Goal: Register for event/course

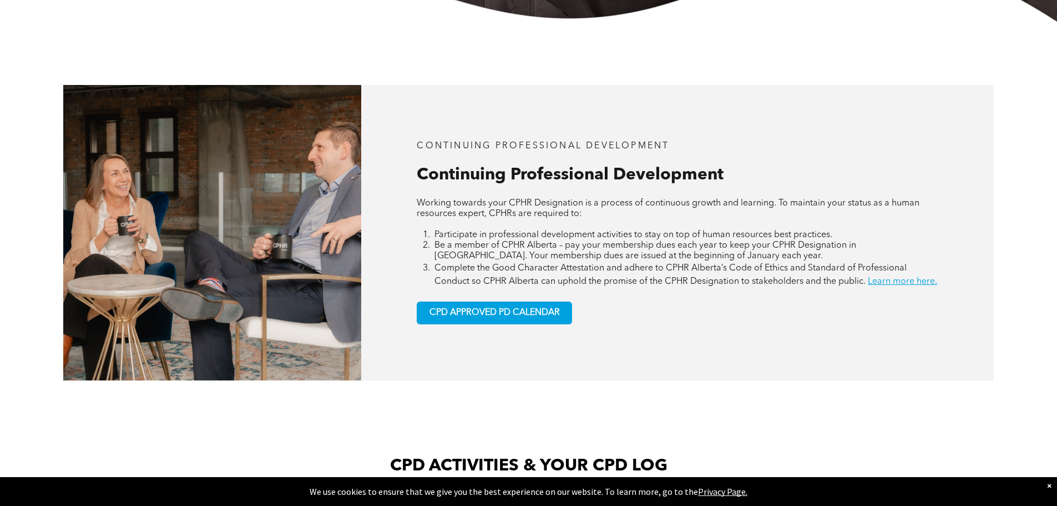
scroll to position [444, 0]
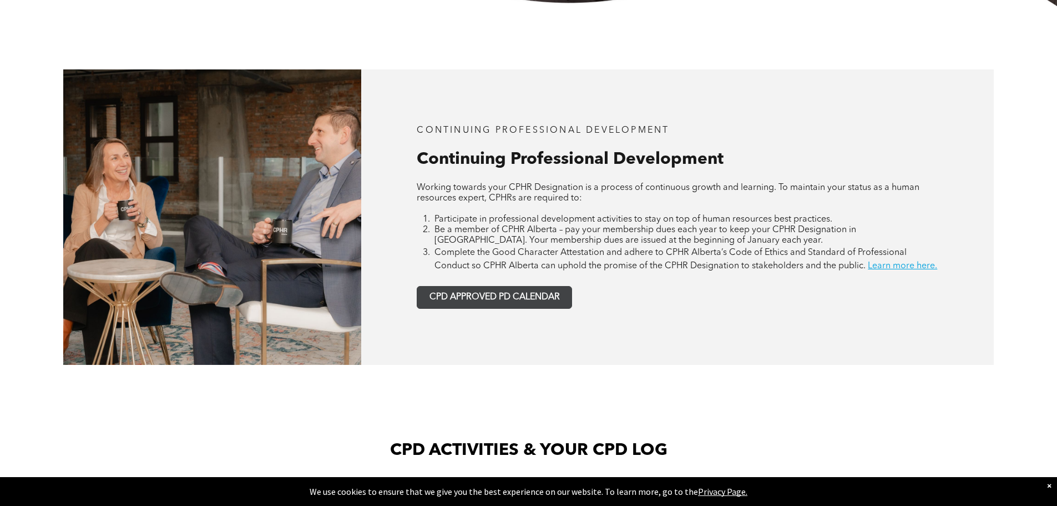
click at [491, 302] on span "CPD APPROVED PD CALENDAR" at bounding box center [495, 297] width 130 height 11
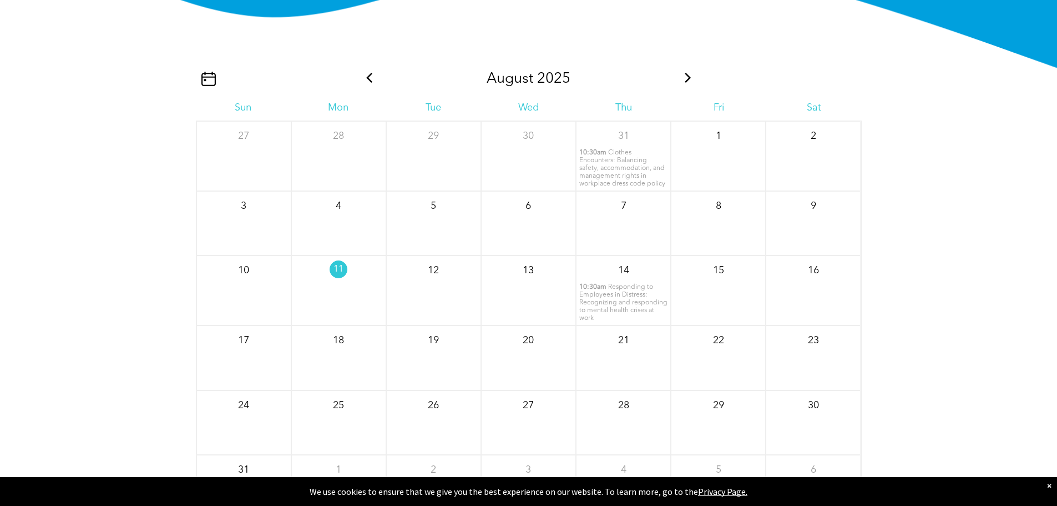
scroll to position [1403, 0]
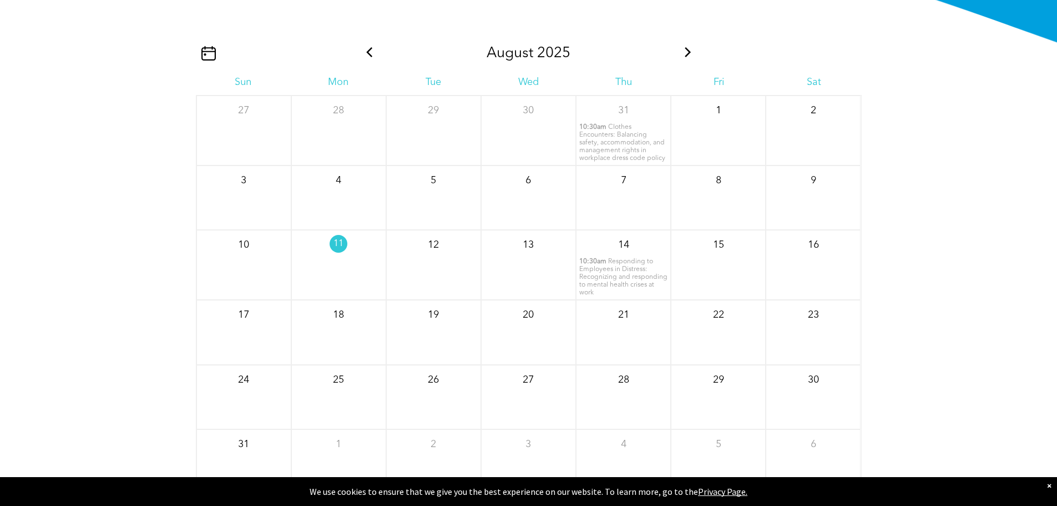
click at [689, 57] on icon at bounding box center [688, 52] width 6 height 10
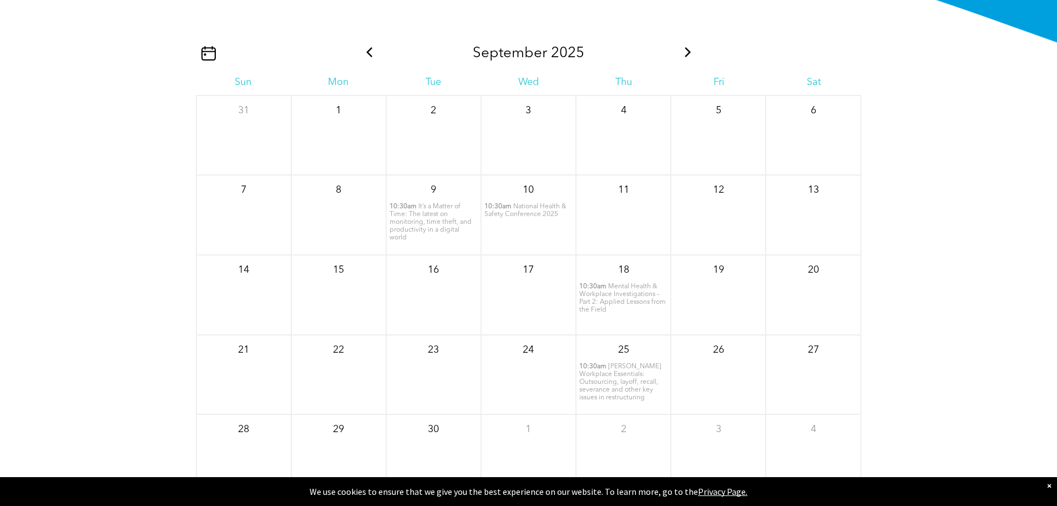
click at [689, 57] on icon at bounding box center [688, 52] width 6 height 10
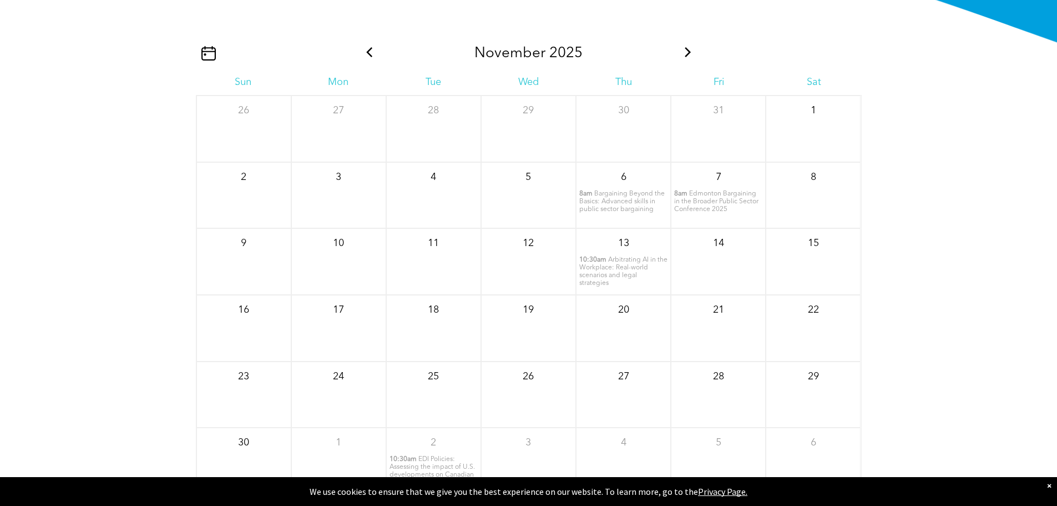
click at [689, 57] on icon at bounding box center [688, 52] width 6 height 10
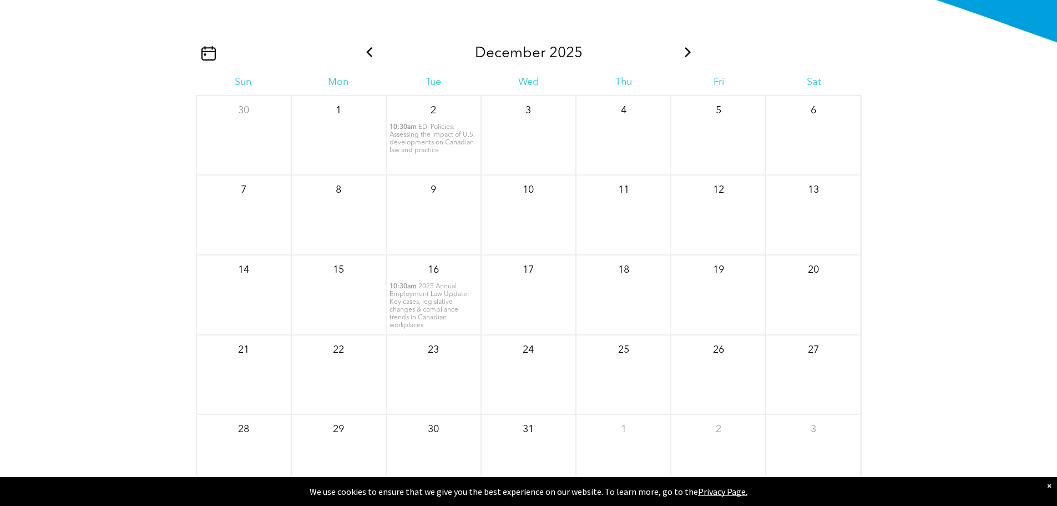
click at [689, 57] on icon at bounding box center [688, 52] width 6 height 10
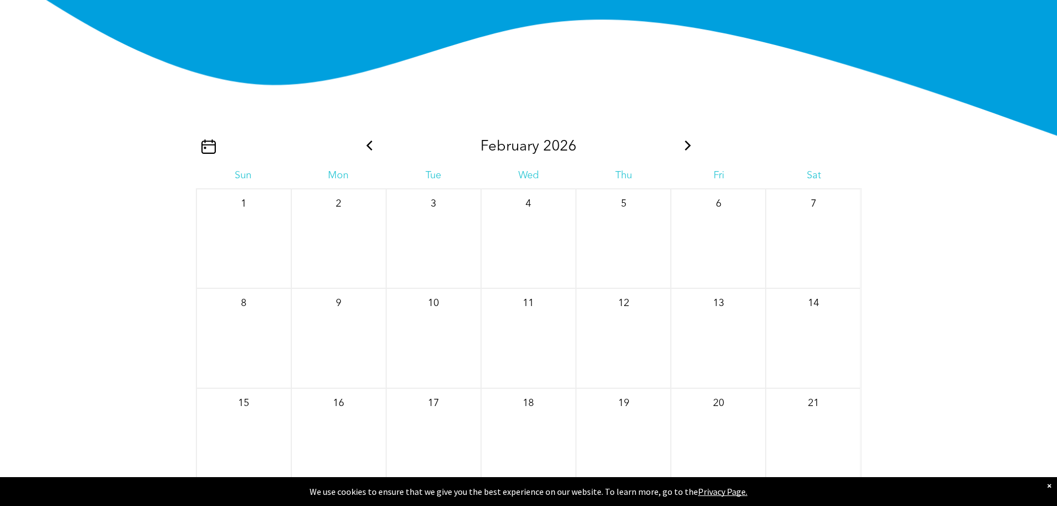
scroll to position [1292, 0]
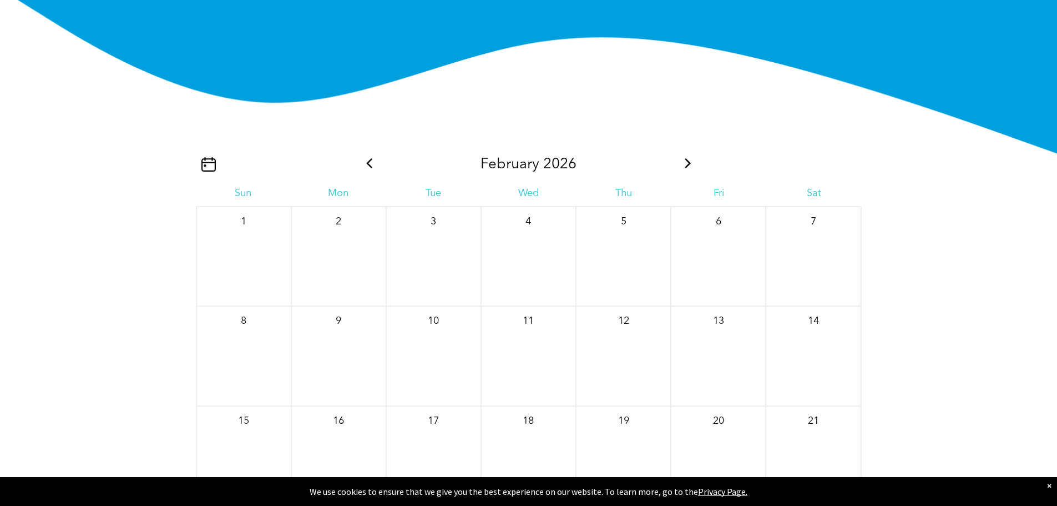
click at [690, 168] on icon at bounding box center [688, 163] width 14 height 10
click at [372, 168] on icon at bounding box center [369, 163] width 14 height 10
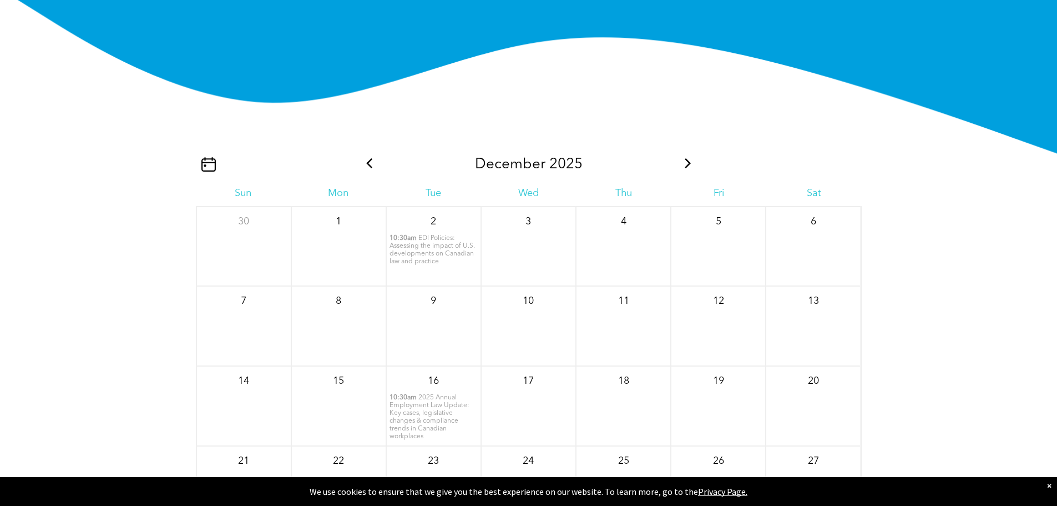
click at [372, 168] on icon at bounding box center [369, 163] width 14 height 10
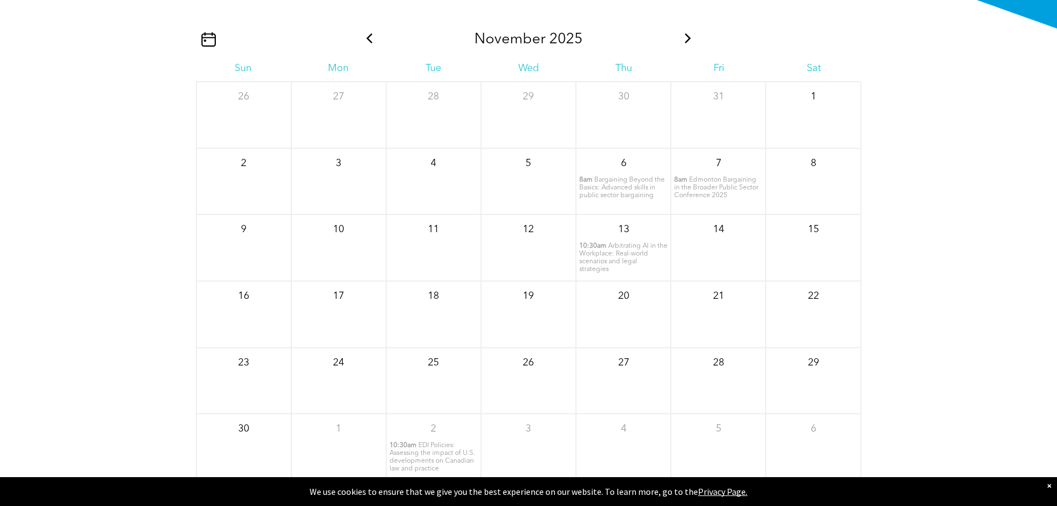
scroll to position [1403, 0]
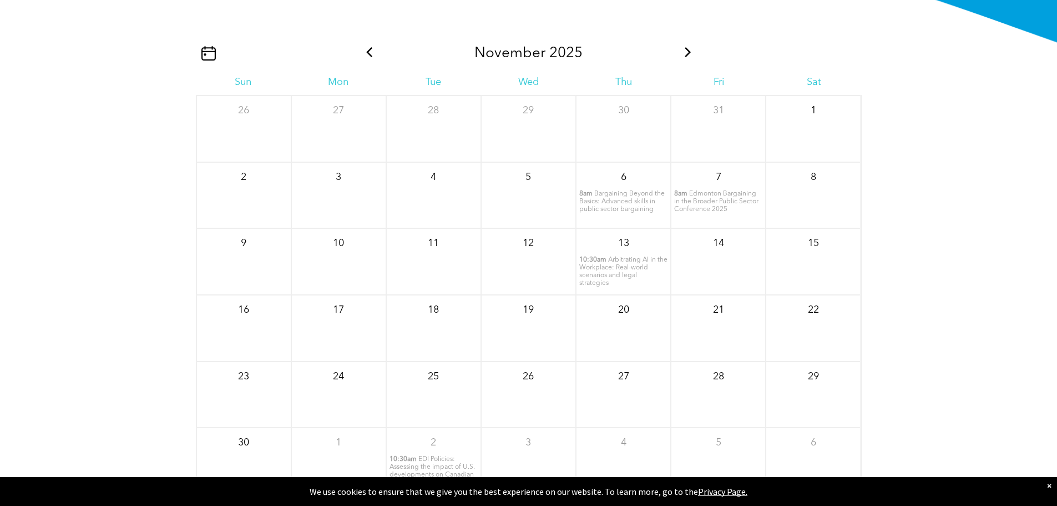
click at [618, 279] on span "Arbitrating AI in the Workplace: Real-world scenarios and legal strategies" at bounding box center [623, 271] width 88 height 30
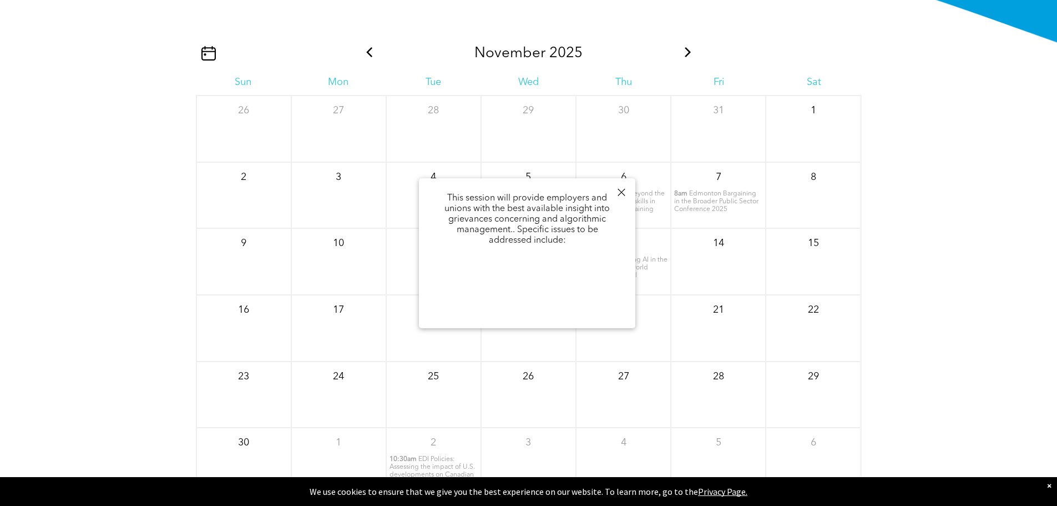
scroll to position [111, 0]
click at [719, 213] on span "Edmonton Bargaining in the Broader Public Sector Conference 2025" at bounding box center [716, 201] width 84 height 22
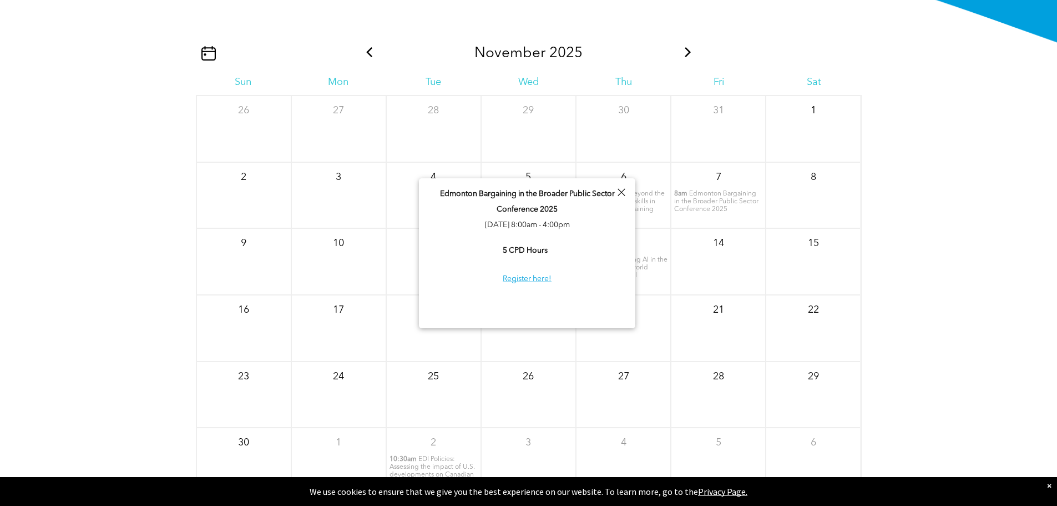
click at [619, 193] on div at bounding box center [621, 192] width 15 height 15
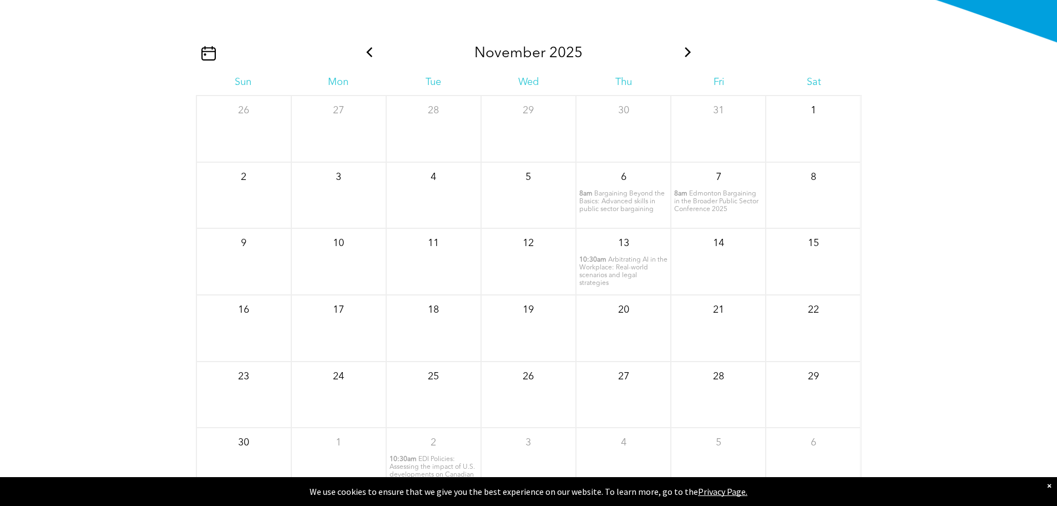
click at [615, 211] on span "Bargaining Beyond the Basics: Advanced skills in public sector bargaining" at bounding box center [621, 201] width 85 height 22
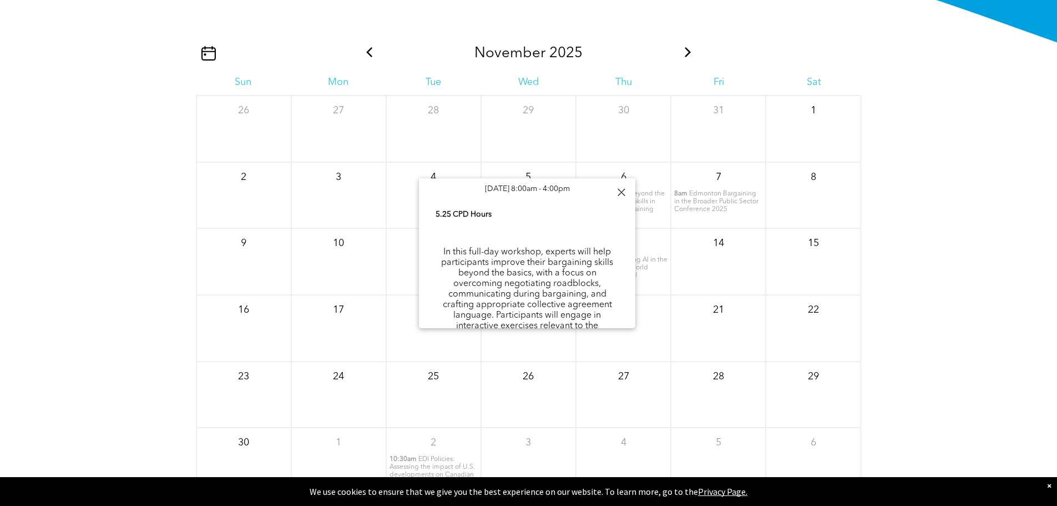
scroll to position [55, 0]
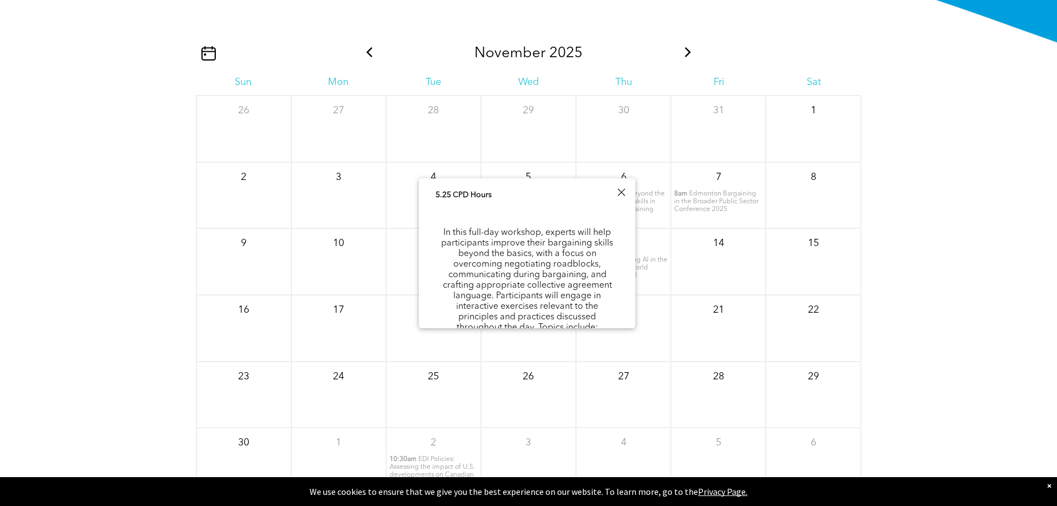
click at [620, 192] on div at bounding box center [621, 192] width 15 height 15
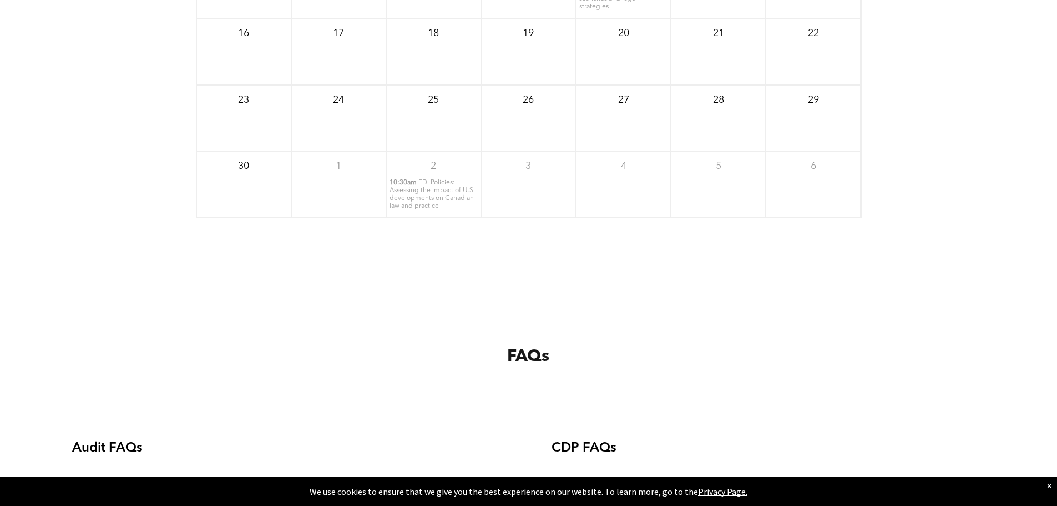
scroll to position [1681, 0]
click at [421, 203] on span "EDI Policies: Assessing the impact of U.S. developments on Canadian law and pra…" at bounding box center [432, 193] width 85 height 30
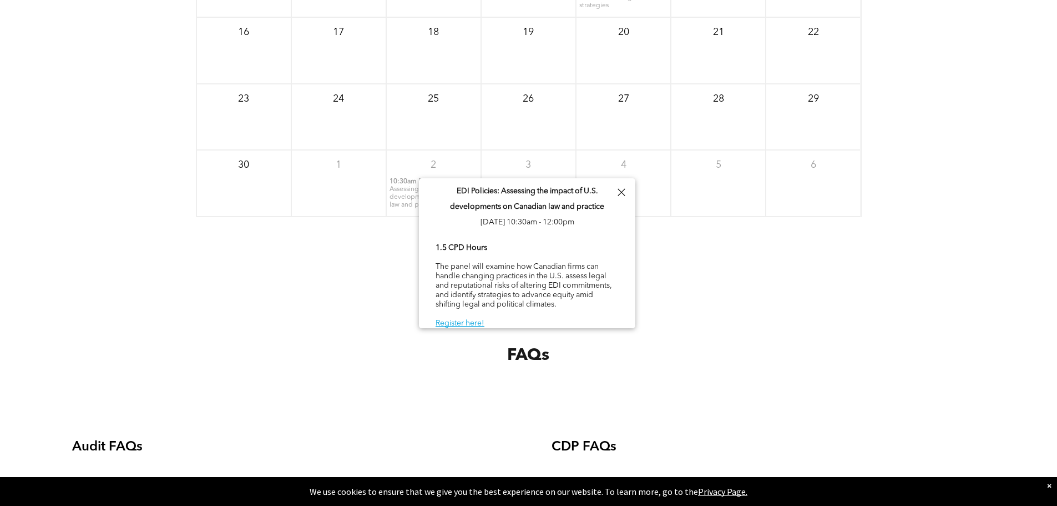
scroll to position [3, 0]
click at [614, 186] on p "EDI Policies: Assessing the impact of U.S. developments on Canadian law and pra…" at bounding box center [527, 206] width 183 height 47
click at [621, 191] on div at bounding box center [621, 192] width 15 height 15
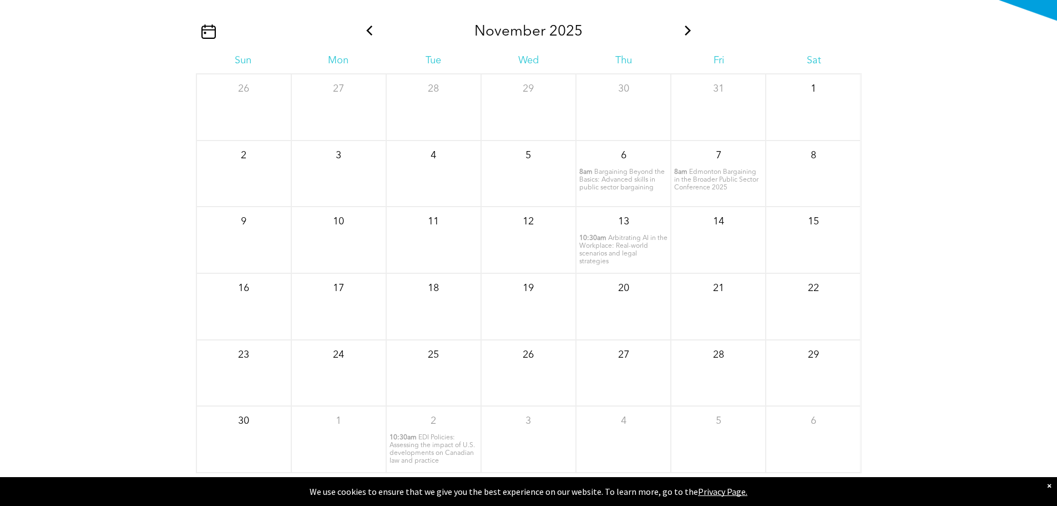
scroll to position [1403, 0]
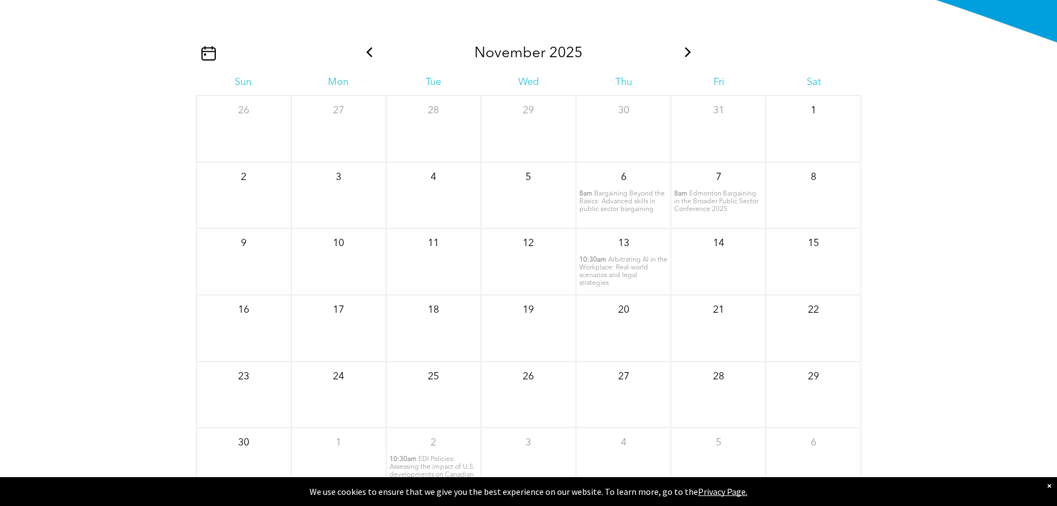
click at [367, 57] on icon at bounding box center [369, 52] width 14 height 10
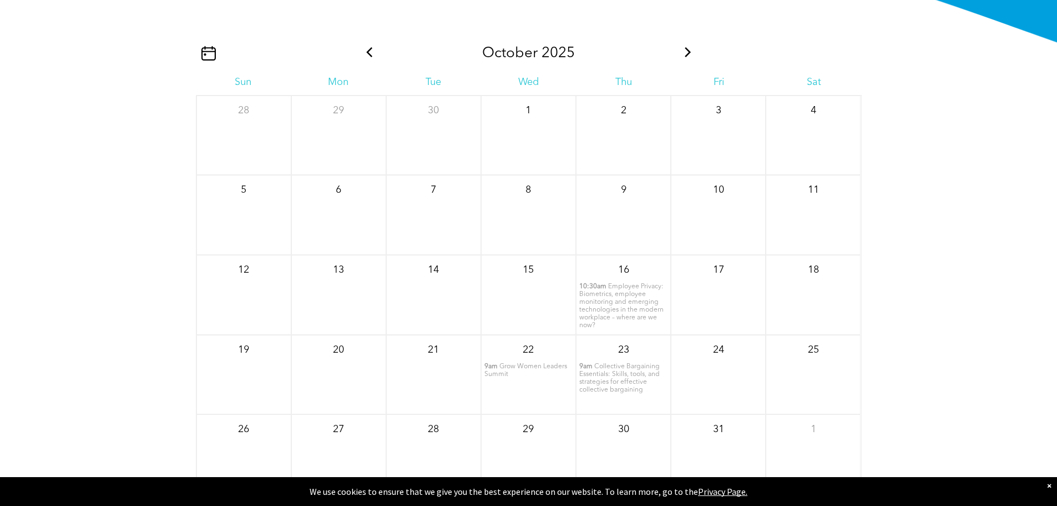
click at [630, 319] on span "Employee Privacy: Biometrics, employee monitoring and emerging technologies in …" at bounding box center [621, 306] width 84 height 46
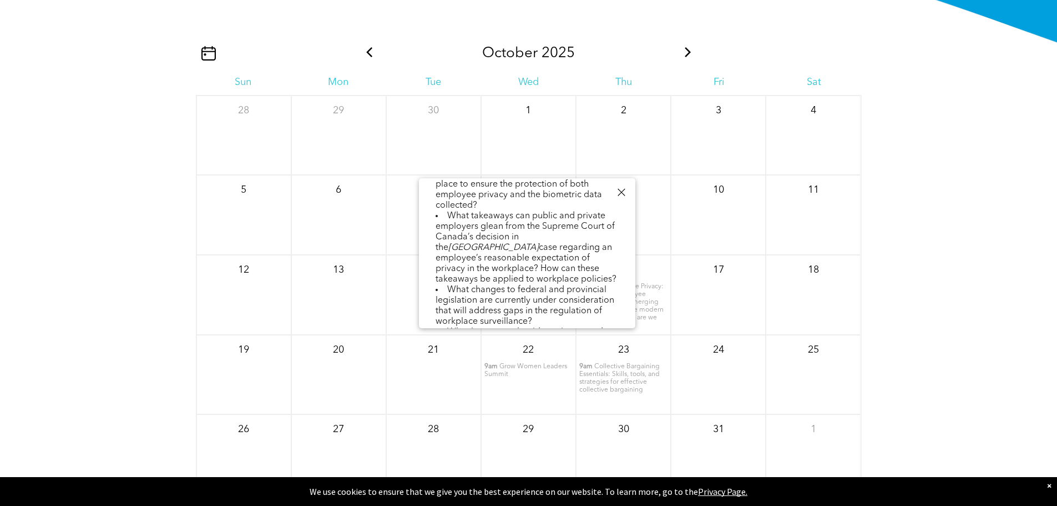
scroll to position [333, 0]
click at [710, 233] on div "10" at bounding box center [718, 215] width 95 height 80
click at [623, 195] on div at bounding box center [621, 192] width 15 height 15
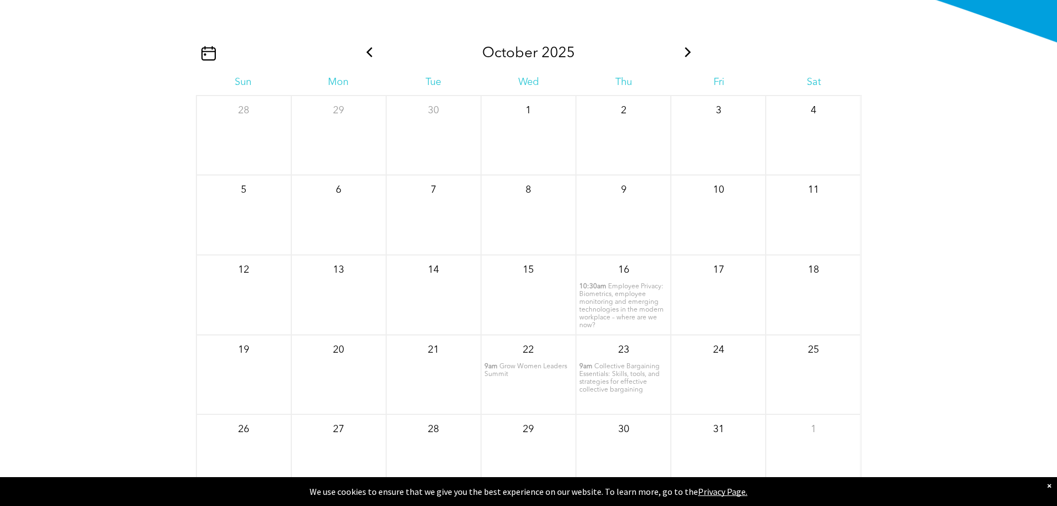
click at [502, 377] on span "Grow Women Leaders Summit" at bounding box center [525, 370] width 83 height 14
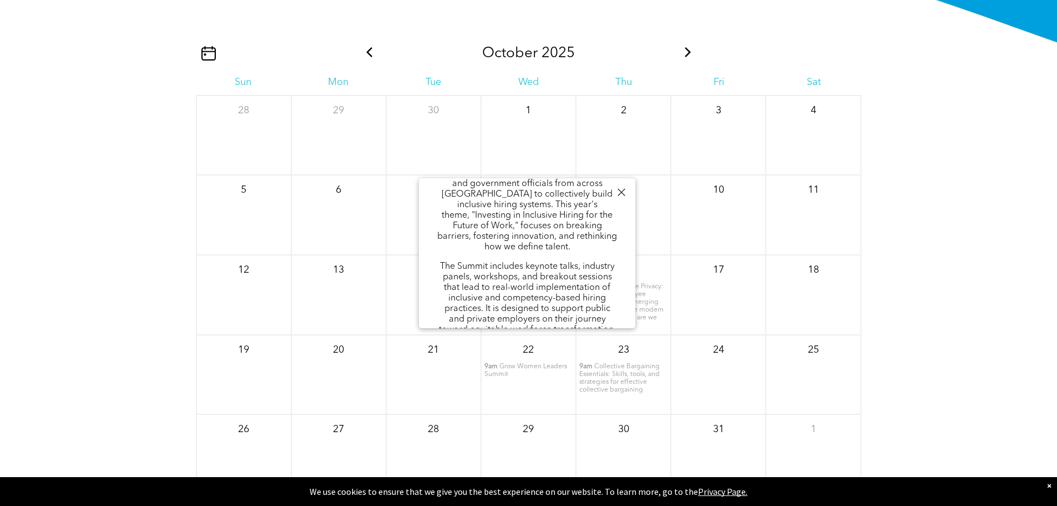
scroll to position [166, 0]
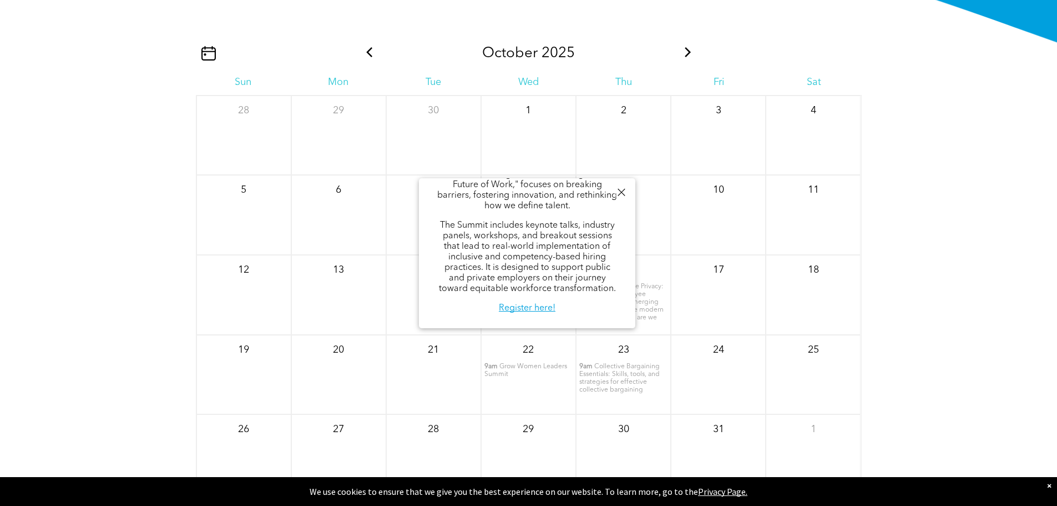
click at [619, 196] on div at bounding box center [621, 192] width 15 height 15
